Goal: Transaction & Acquisition: Purchase product/service

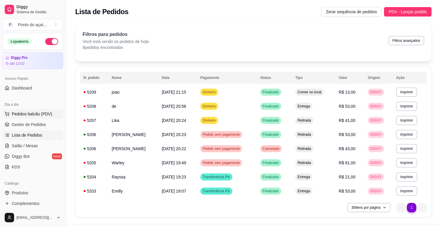
click at [56, 113] on button "Pedidos balcão (PDV)" at bounding box center [32, 113] width 61 height 9
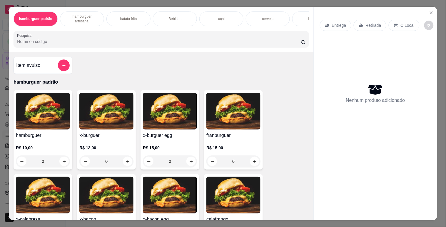
click at [60, 161] on div "0" at bounding box center [43, 161] width 54 height 12
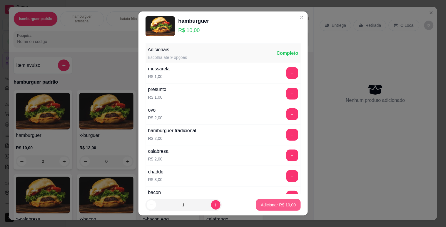
click at [261, 205] on p "Adicionar R$ 10,00" at bounding box center [278, 205] width 35 height 6
type input "1"
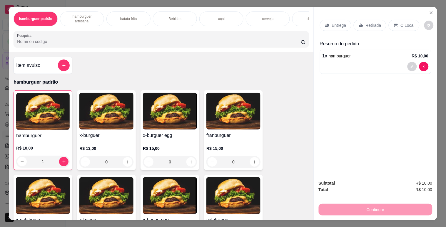
click at [404, 25] on p "C.Local" at bounding box center [408, 25] width 14 height 6
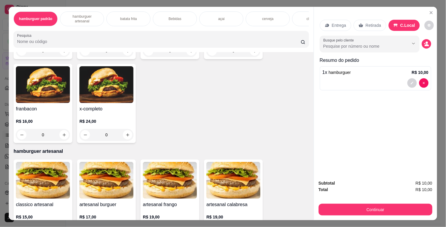
scroll to position [228, 0]
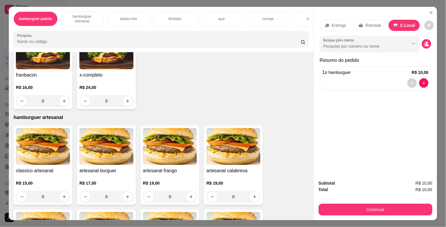
click at [65, 198] on div "0" at bounding box center [43, 197] width 54 height 12
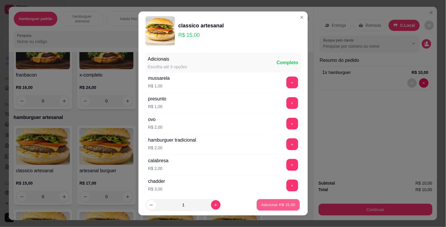
click at [280, 208] on button "Adicionar R$ 15,00" at bounding box center [278, 204] width 43 height 11
type input "1"
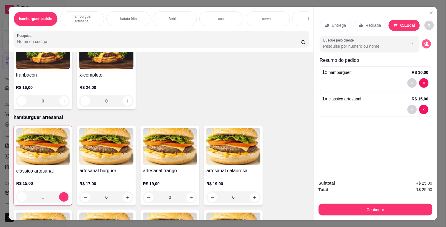
click at [422, 40] on button "decrease-product-quantity" at bounding box center [426, 43] width 9 height 9
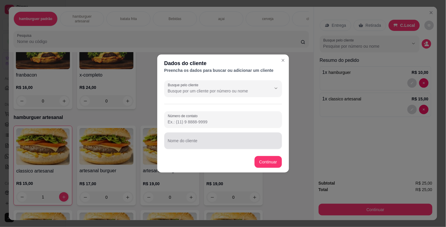
click at [196, 146] on div "Nome do cliente" at bounding box center [223, 140] width 118 height 16
type input "c"
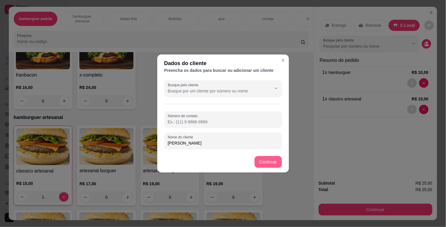
type input "[PERSON_NAME]"
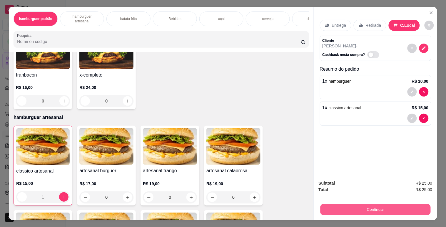
click at [374, 209] on button "Continuar" at bounding box center [375, 208] width 110 height 11
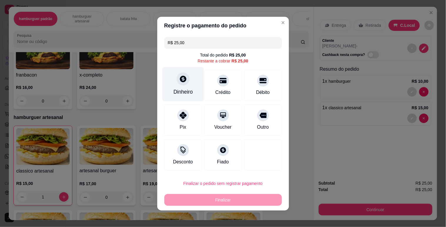
click at [177, 80] on div at bounding box center [183, 78] width 13 height 13
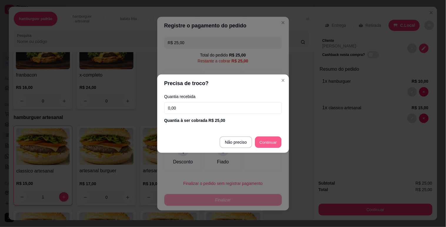
type input "R$ 0,00"
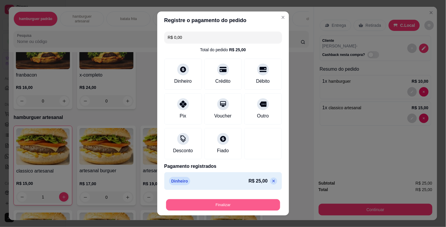
click at [250, 199] on button "Finalizar" at bounding box center [223, 204] width 114 height 11
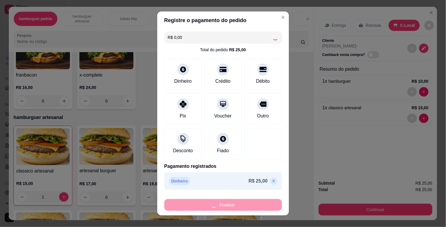
type input "0"
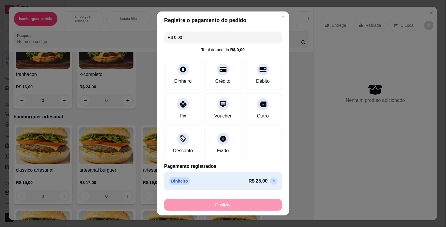
type input "-R$ 25,00"
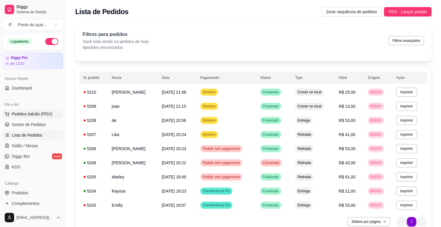
click at [49, 110] on button "Pedidos balcão (PDV)" at bounding box center [32, 113] width 61 height 9
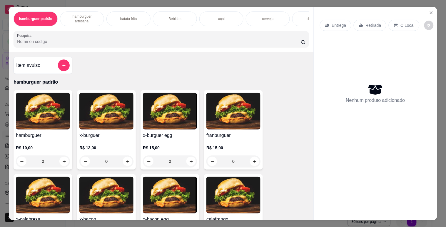
click at [401, 24] on p "C.Local" at bounding box center [408, 25] width 14 height 6
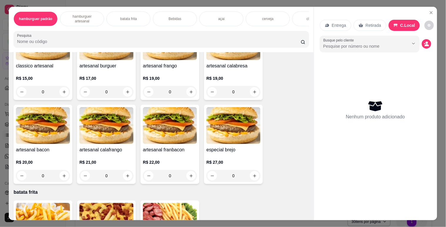
scroll to position [327, 0]
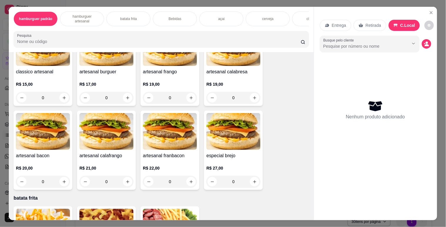
click at [59, 182] on div "0" at bounding box center [43, 182] width 54 height 12
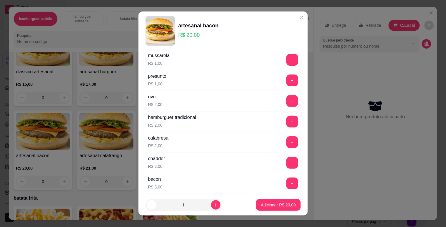
scroll to position [33, 0]
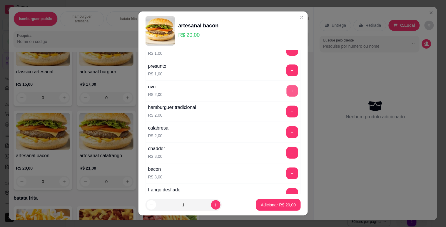
click at [286, 89] on button "+" at bounding box center [291, 90] width 11 height 11
click at [263, 207] on p "Adicionar R$ 22,00" at bounding box center [278, 205] width 34 height 6
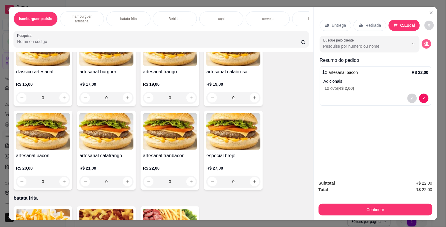
click at [422, 41] on button "decrease-product-quantity" at bounding box center [426, 43] width 9 height 9
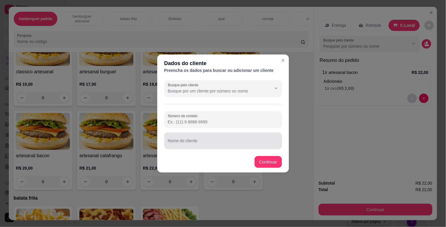
click at [186, 136] on div at bounding box center [223, 141] width 111 height 12
type input "[PERSON_NAME]"
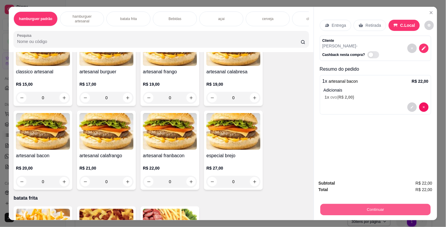
click at [359, 205] on button "Continuar" at bounding box center [375, 208] width 110 height 11
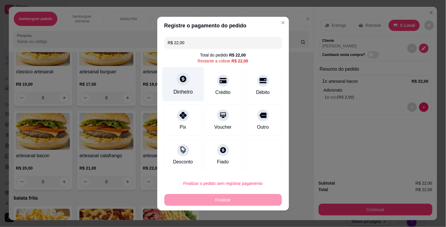
click at [191, 91] on div "Dinheiro" at bounding box center [182, 84] width 41 height 34
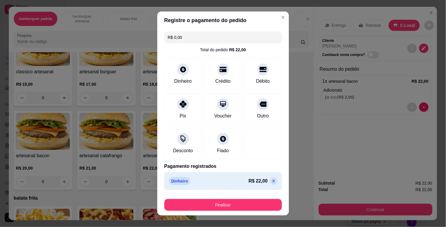
drag, startPoint x: 261, startPoint y: 215, endPoint x: 258, endPoint y: 209, distance: 6.2
click at [259, 212] on footer "Finalizar" at bounding box center [223, 204] width 132 height 24
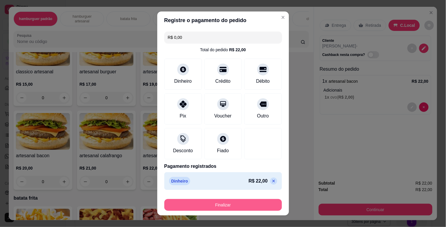
click at [258, 209] on button "Finalizar" at bounding box center [223, 205] width 118 height 12
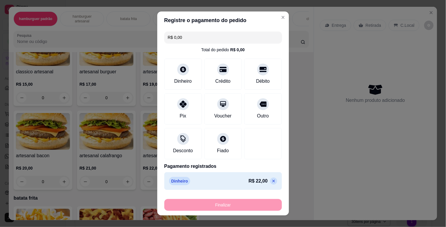
type input "-R$ 22,00"
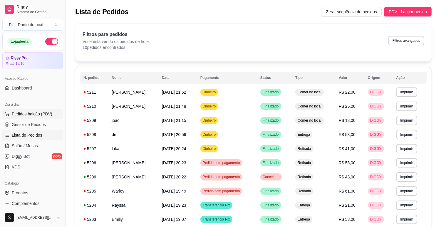
click at [45, 118] on ul "Pedidos balcão (PDV) Gestor de Pedidos Lista de Pedidos Salão / Mesas Diggy Bot…" at bounding box center [32, 140] width 61 height 62
click at [49, 112] on span "Pedidos balcão (PDV)" at bounding box center [32, 114] width 41 height 6
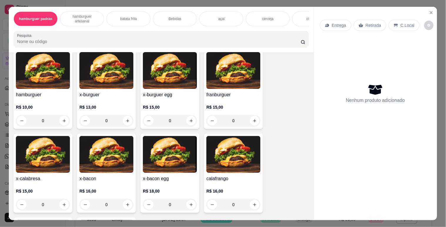
scroll to position [98, 0]
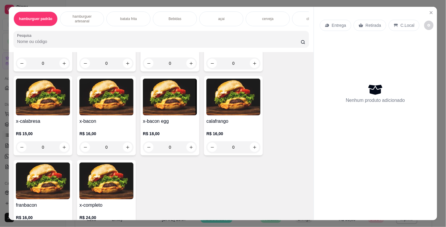
click at [124, 152] on div "0" at bounding box center [106, 147] width 54 height 12
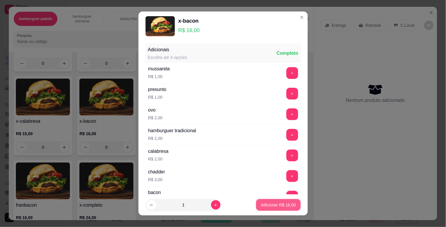
click at [262, 207] on p "Adicionar R$ 16,00" at bounding box center [278, 205] width 35 height 6
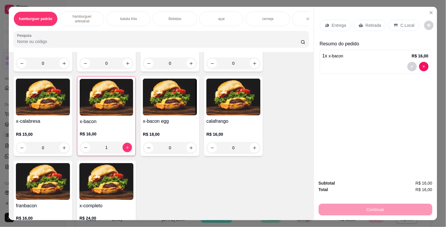
type input "1"
click at [211, 16] on div "açai" at bounding box center [221, 18] width 44 height 15
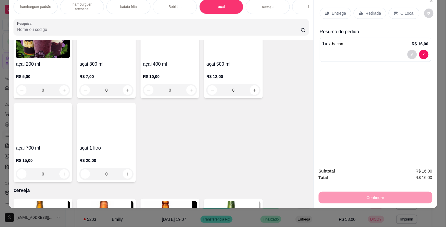
scroll to position [893, 0]
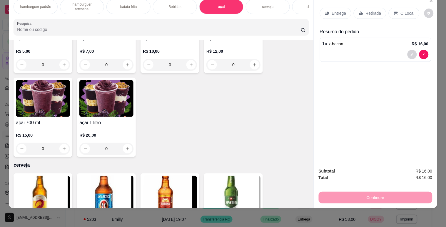
click at [121, 143] on div "0" at bounding box center [106, 149] width 54 height 12
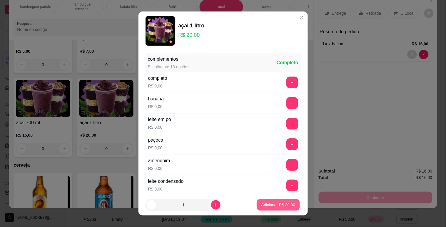
click at [270, 201] on button "Adicionar R$ 20,00" at bounding box center [278, 204] width 43 height 11
type input "1"
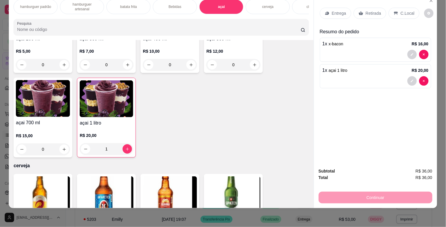
click at [325, 12] on icon at bounding box center [327, 13] width 4 height 3
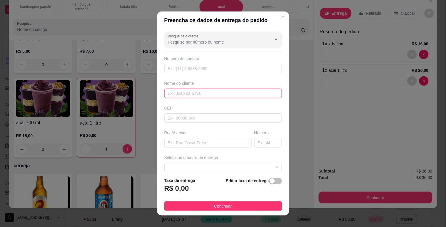
click at [216, 89] on input "text" at bounding box center [223, 93] width 118 height 9
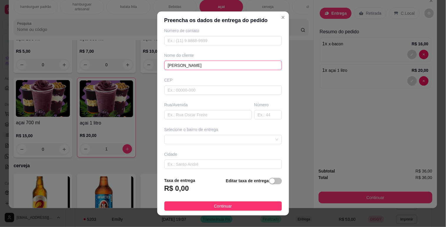
scroll to position [55, 0]
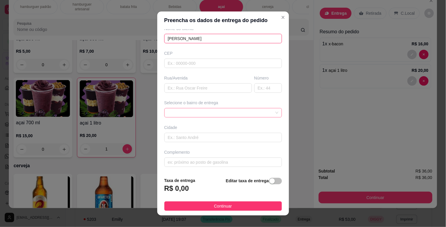
click at [260, 112] on span at bounding box center [223, 112] width 111 height 9
type input "[PERSON_NAME]"
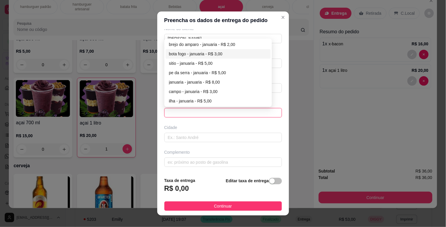
click at [234, 51] on div "bota fogo - januaria - R$ 3,00" at bounding box center [218, 54] width 99 height 6
type input "januaria"
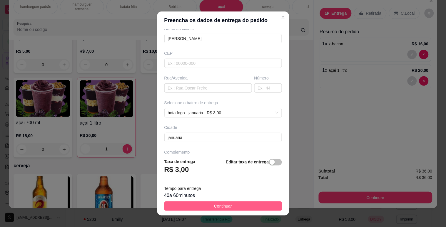
click at [250, 205] on button "Continuar" at bounding box center [223, 205] width 118 height 9
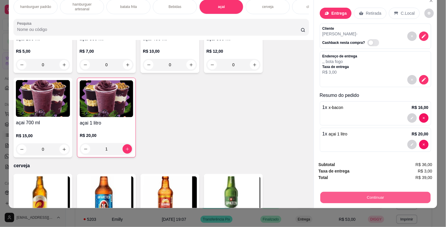
click at [340, 191] on button "Continuar" at bounding box center [375, 196] width 110 height 11
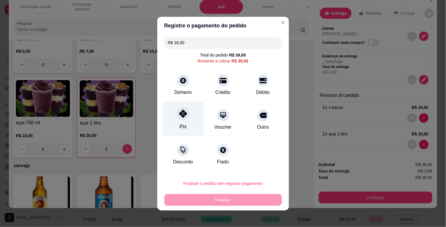
click at [190, 120] on div "Pix" at bounding box center [182, 118] width 41 height 34
type input "R$ 0,00"
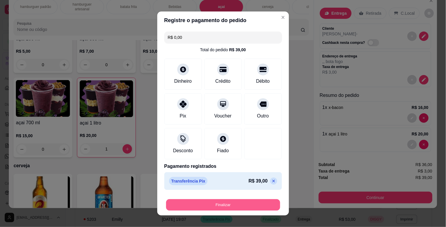
click at [274, 203] on div "Finalizar" at bounding box center [223, 205] width 118 height 12
click at [211, 209] on button "Finalizar" at bounding box center [223, 205] width 118 height 12
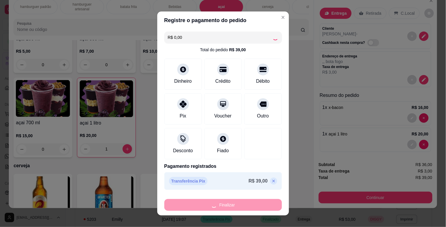
type input "0"
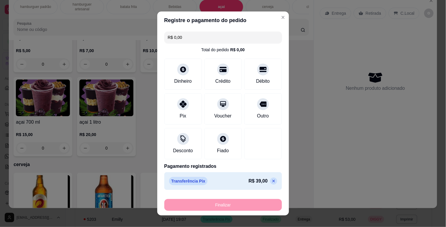
type input "-R$ 39,00"
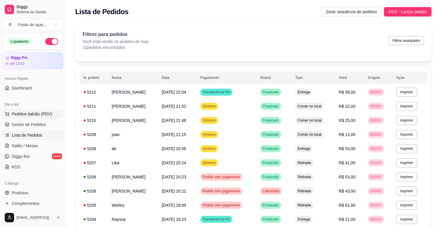
click at [46, 111] on span "Pedidos balcão (PDV)" at bounding box center [32, 114] width 41 height 6
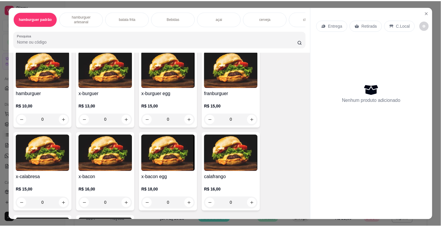
scroll to position [65, 0]
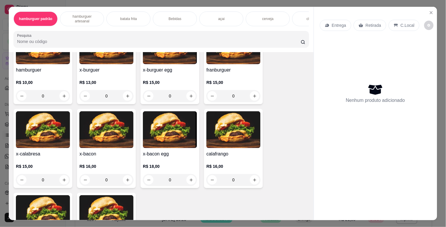
click at [124, 182] on div "0" at bounding box center [106, 180] width 54 height 12
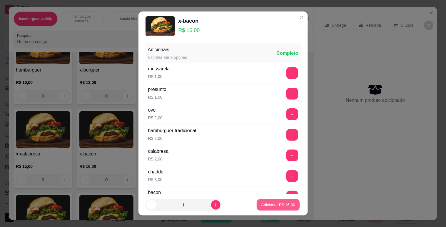
click at [257, 207] on button "Adicionar R$ 16,00" at bounding box center [278, 204] width 43 height 11
type input "1"
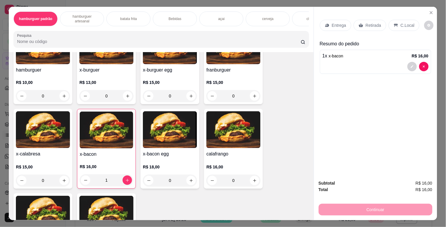
click at [325, 24] on icon at bounding box center [327, 25] width 4 height 3
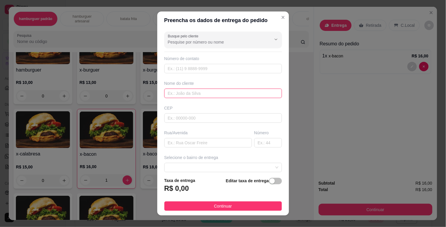
click at [202, 92] on input "text" at bounding box center [223, 93] width 118 height 9
click at [174, 94] on input "kelayne" at bounding box center [223, 93] width 118 height 9
type input "kelayne"
click at [189, 176] on footer "Taxa de entrega R$ 0,00 Editar taxa de entrega Continuar" at bounding box center [223, 193] width 132 height 43
click at [187, 169] on span at bounding box center [223, 167] width 111 height 9
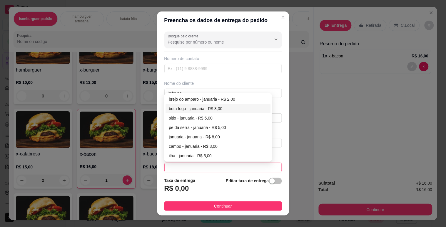
click at [183, 106] on div "bota fogo - januaria - R$ 3,00" at bounding box center [218, 108] width 99 height 6
type input "januaria"
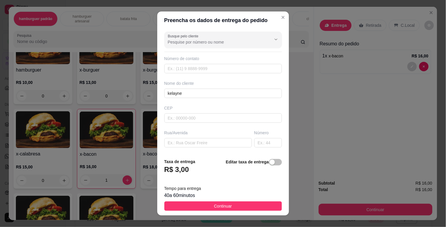
click at [224, 205] on span "Continuar" at bounding box center [223, 206] width 18 height 6
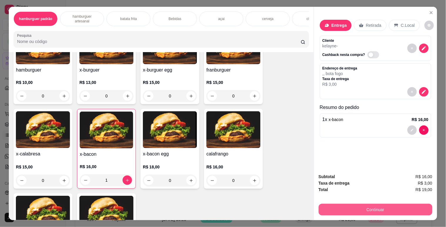
click at [343, 209] on button "Continuar" at bounding box center [376, 209] width 114 height 12
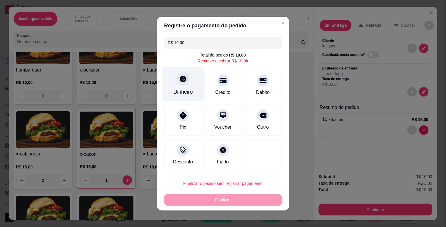
click at [188, 83] on div "Dinheiro" at bounding box center [182, 84] width 41 height 34
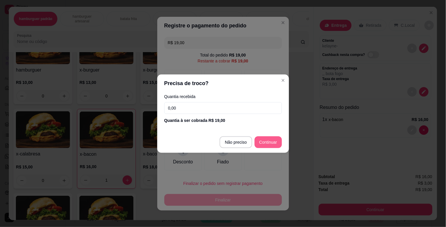
type input "R$ 0,00"
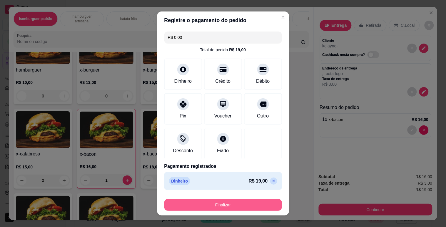
click at [233, 199] on button "Finalizar" at bounding box center [223, 205] width 118 height 12
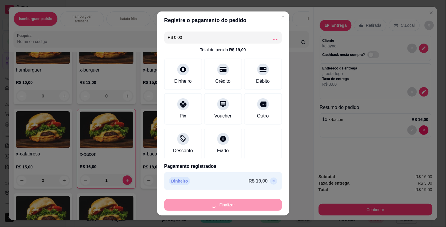
type input "0"
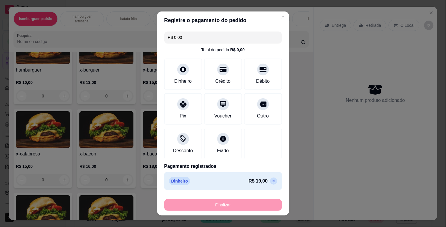
type input "-R$ 19,00"
